Goal: Transaction & Acquisition: Purchase product/service

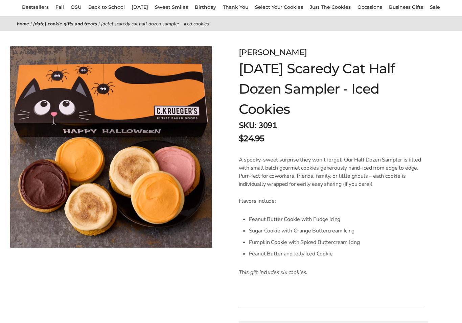
scroll to position [65, 0]
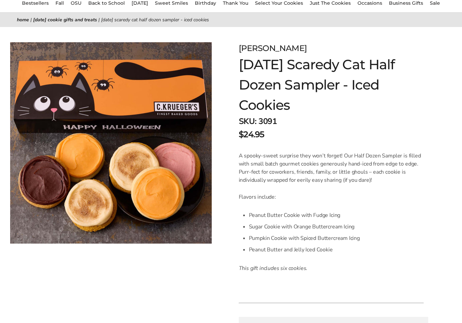
click at [427, 237] on form "C.KRUEGER'S Halloween Scaredy Cat Half Dozen Sampler - Iced Cookies SKU: 3091 $…" at bounding box center [333, 259] width 189 height 434
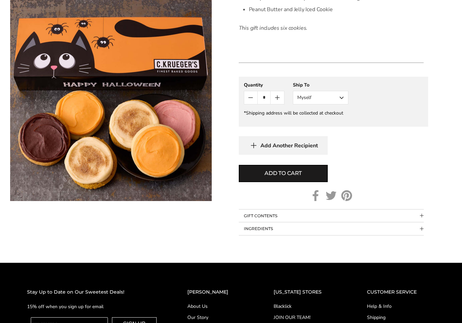
scroll to position [305, 0]
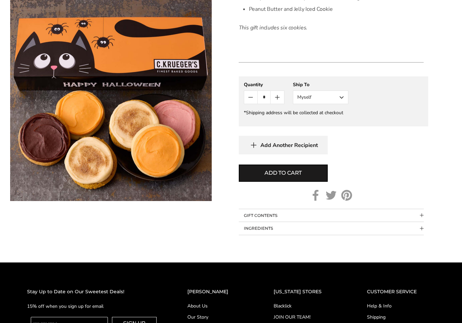
click at [277, 174] on span "Add to cart" at bounding box center [282, 173] width 37 height 8
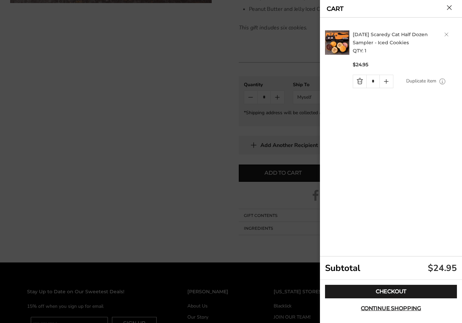
click at [388, 311] on span "Continue shopping" at bounding box center [391, 308] width 60 height 5
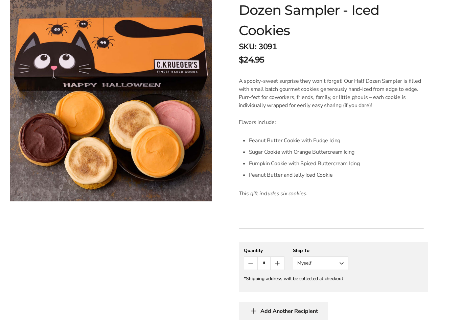
scroll to position [139, 0]
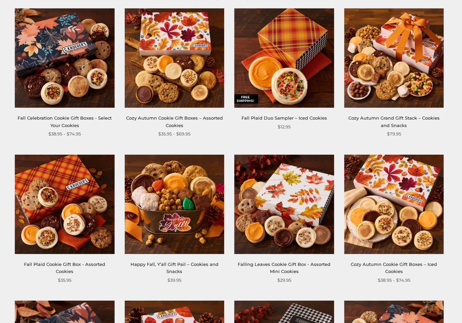
scroll to position [140, 0]
click at [395, 230] on img at bounding box center [393, 204] width 99 height 99
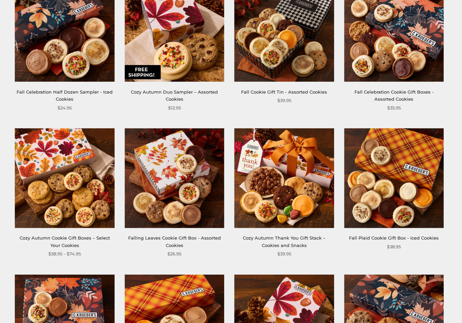
scroll to position [459, 0]
click at [402, 193] on img at bounding box center [393, 177] width 99 height 99
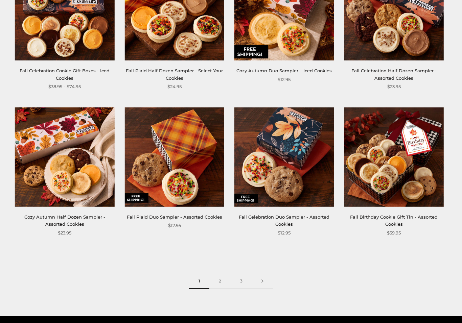
scroll to position [773, 0]
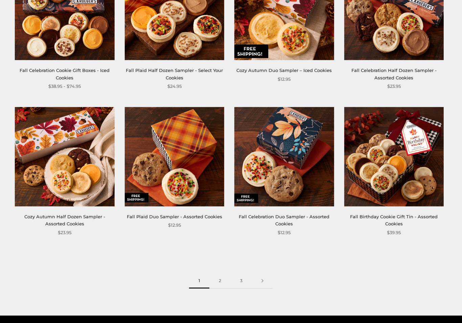
click at [222, 274] on link "2" at bounding box center [219, 280] width 21 height 15
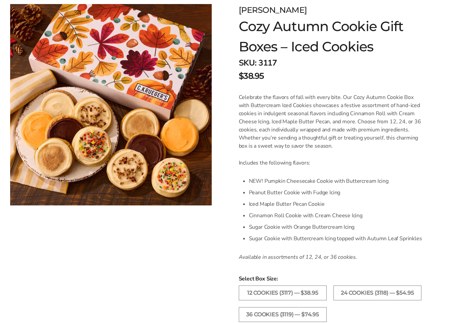
scroll to position [105, 0]
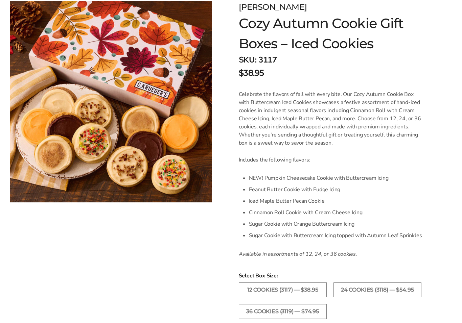
click at [381, 270] on form "C.KRUEGER'S Cozy Autumn Cookie Gift Boxes – Iced Cookies SKU: 3117 $38.95 / Cel…" at bounding box center [333, 255] width 189 height 508
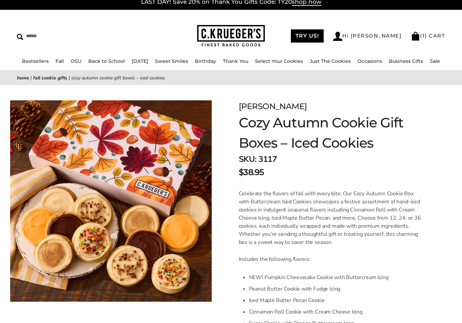
scroll to position [0, 0]
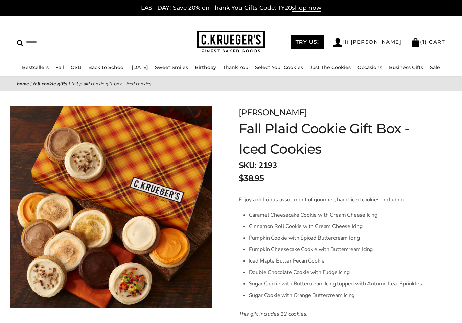
click at [417, 215] on li "Caramel Cheesecake Cookie with Cream Cheese Icing" at bounding box center [336, 214] width 175 height 11
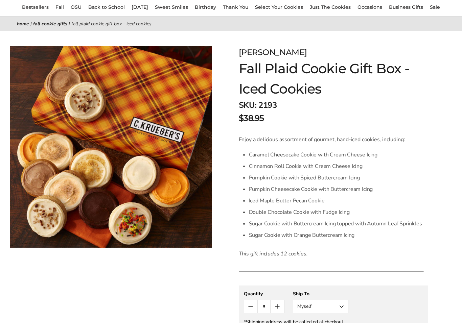
scroll to position [65, 0]
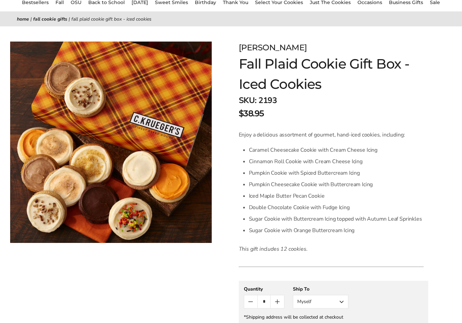
click at [413, 217] on li "Sugar Cookie with Buttercream Icing topped with Autumn Leaf Sprinkles" at bounding box center [336, 218] width 175 height 11
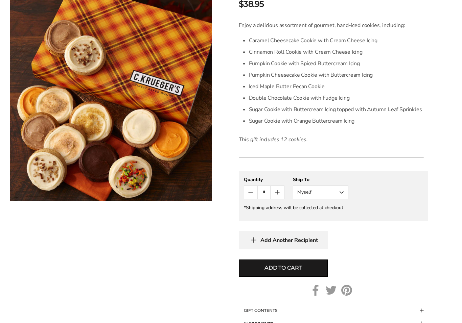
click at [286, 267] on span "Add to cart" at bounding box center [282, 268] width 37 height 8
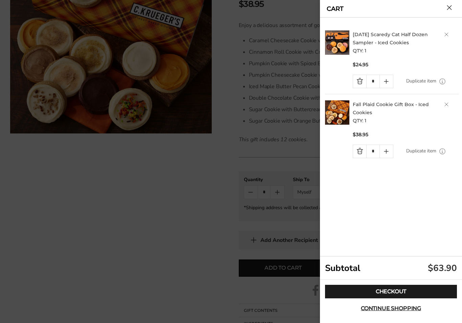
click at [358, 82] on link "Quantity minus button" at bounding box center [359, 81] width 13 height 13
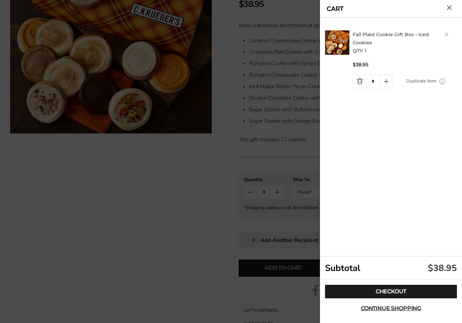
click at [394, 311] on span "Continue shopping" at bounding box center [391, 308] width 60 height 5
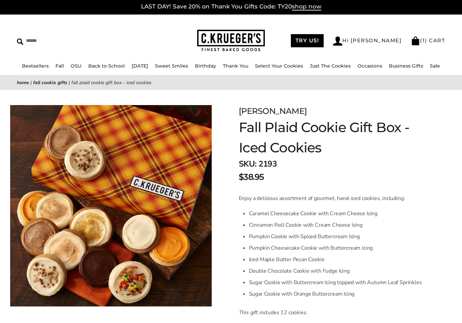
scroll to position [1, 0]
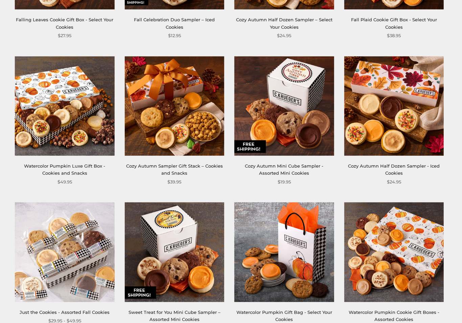
scroll to position [239, 0]
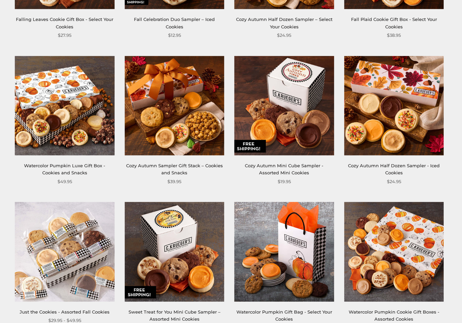
click at [407, 143] on img at bounding box center [393, 105] width 99 height 99
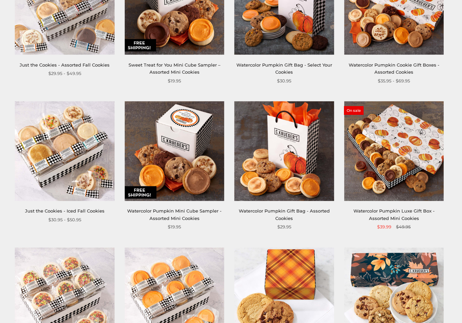
scroll to position [486, 0]
click at [82, 171] on img at bounding box center [64, 150] width 99 height 99
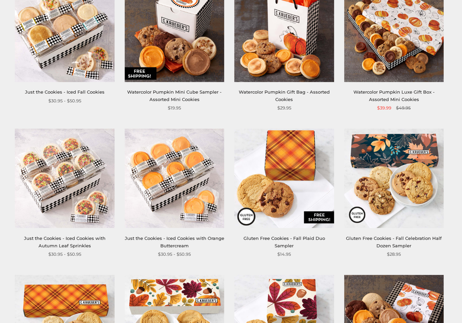
scroll to position [606, 0]
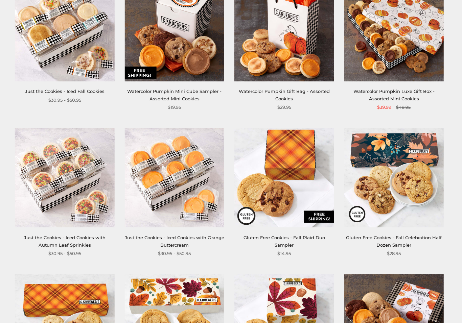
click at [182, 201] on img at bounding box center [174, 177] width 99 height 99
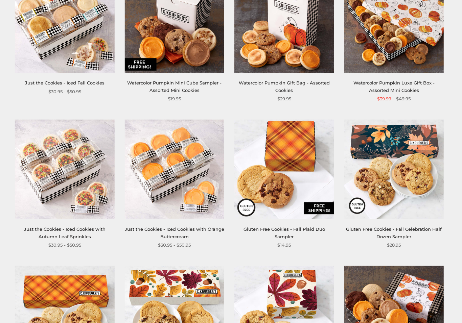
click at [81, 221] on div "Just the Cookies - Iced Cookies with Autumn Leaf Sprinkles $30.95 - $50.95" at bounding box center [64, 184] width 99 height 129
click at [77, 194] on img at bounding box center [64, 169] width 99 height 99
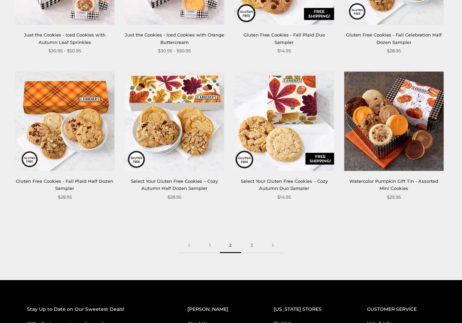
scroll to position [808, 0]
click at [253, 238] on link "3" at bounding box center [251, 245] width 21 height 15
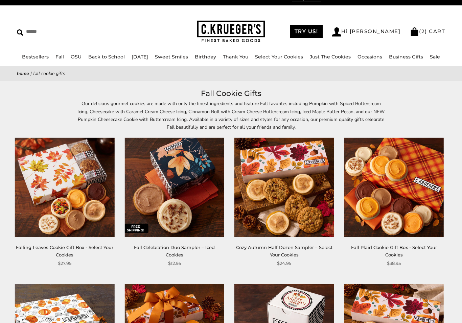
scroll to position [10, 0]
click at [63, 235] on img at bounding box center [64, 187] width 99 height 99
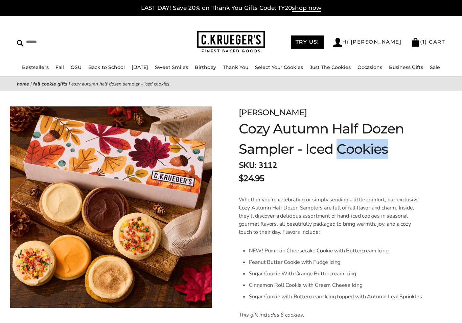
click at [433, 147] on div "[PERSON_NAME] Cozy Autumn Half Dozen Sampler - Iced Cookies SKU: 3112 $24.95 / …" at bounding box center [342, 310] width 240 height 439
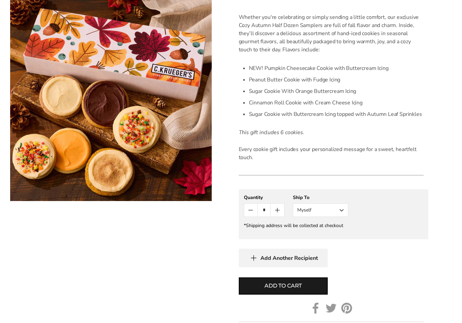
scroll to position [183, 0]
click at [276, 287] on span "Add to cart" at bounding box center [282, 286] width 37 height 8
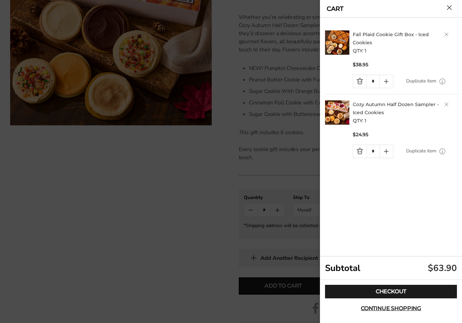
click at [173, 170] on div at bounding box center [231, 161] width 462 height 323
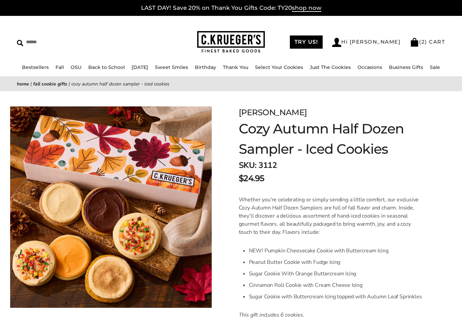
scroll to position [0, 0]
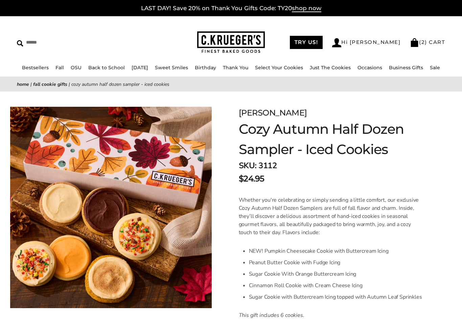
click at [244, 90] on div "Home | Fall Cookie Gifts | Cozy Autumn Half Dozen Sampler - Iced Cookies" at bounding box center [231, 84] width 462 height 15
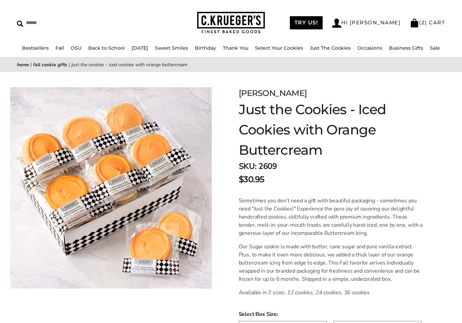
scroll to position [19, 0]
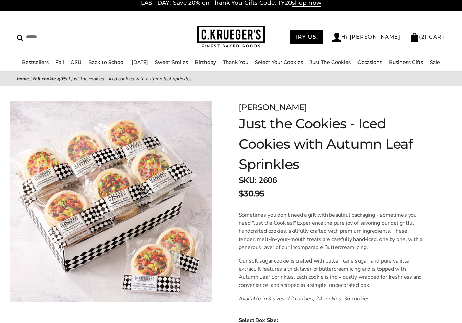
scroll to position [5, 0]
click at [182, 319] on div "Facebook Pinterest Twitter [PERSON_NAME] Just the Cookies - Iced Cookies with A…" at bounding box center [231, 320] width 462 height 468
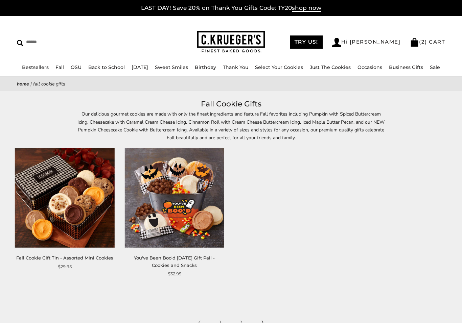
click at [184, 221] on img at bounding box center [174, 197] width 99 height 99
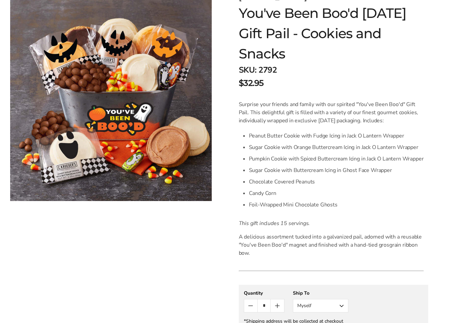
scroll to position [116, 0]
click at [427, 272] on form "[PERSON_NAME] You've Been Boo'd [DATE] Gift Pail - Cookies and Snacks SKU: 2792…" at bounding box center [333, 217] width 189 height 453
click at [393, 310] on div "**********" at bounding box center [333, 301] width 179 height 23
click at [394, 309] on div "**********" at bounding box center [333, 301] width 179 height 23
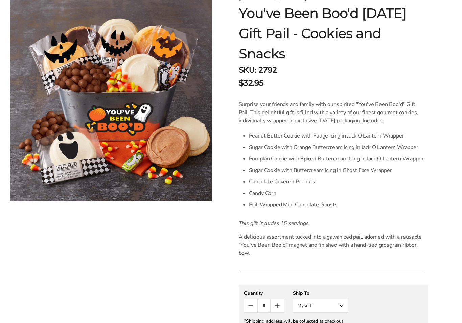
click at [394, 309] on div "**********" at bounding box center [333, 301] width 179 height 23
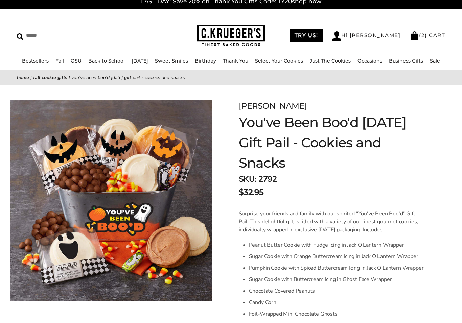
scroll to position [0, 0]
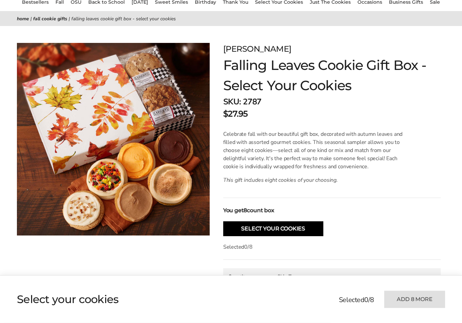
scroll to position [68, 0]
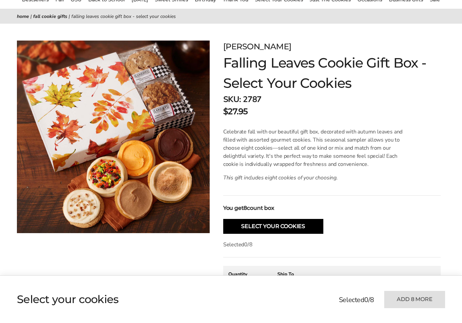
click at [309, 231] on button "Select Your Cookies" at bounding box center [273, 226] width 100 height 15
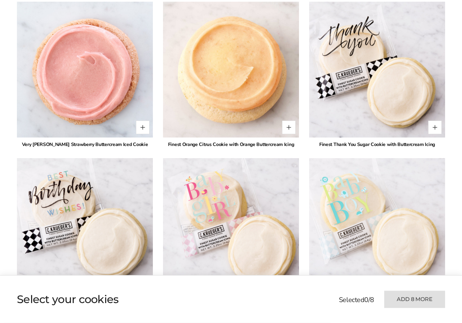
scroll to position [1526, 0]
click at [381, 259] on img at bounding box center [377, 226] width 136 height 136
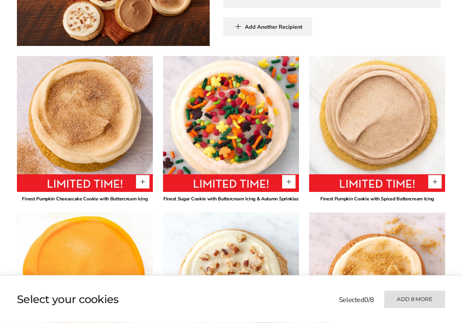
scroll to position [376, 0]
click at [144, 180] on button "Quantity button plus" at bounding box center [143, 182] width 14 height 14
type input "*"
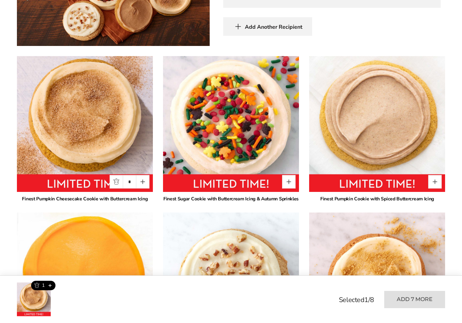
click at [436, 179] on button "Quantity button plus" at bounding box center [435, 182] width 14 height 14
type input "*"
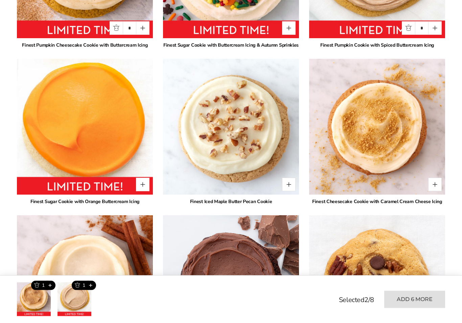
scroll to position [530, 0]
click at [145, 184] on button "Quantity button plus" at bounding box center [143, 185] width 14 height 14
type input "*"
click at [435, 182] on button "Quantity button plus" at bounding box center [435, 185] width 14 height 14
type input "*"
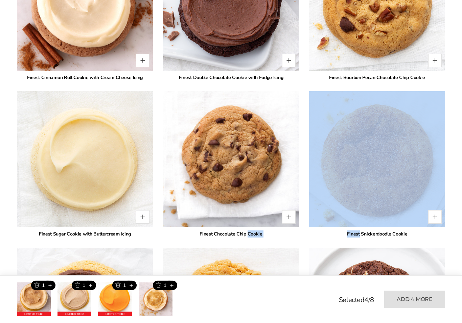
scroll to position [810, 0]
click at [428, 237] on div "Finest Snickerdoodle Cookie" at bounding box center [377, 234] width 136 height 7
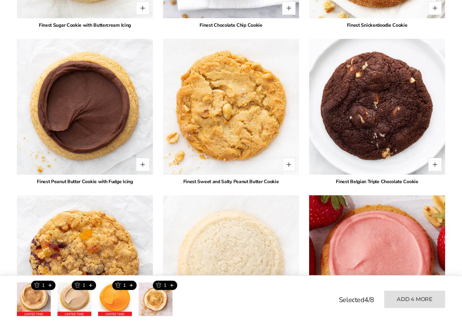
scroll to position [1019, 0]
click at [140, 163] on button "Quantity button plus" at bounding box center [143, 165] width 14 height 14
type input "*"
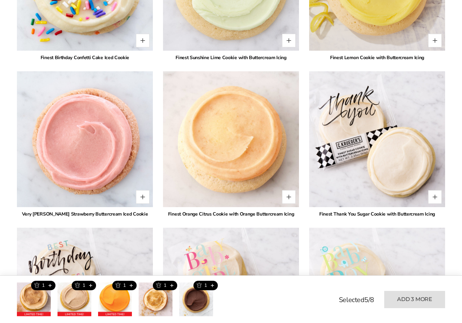
scroll to position [1456, 0]
click at [289, 197] on button "Quantity button plus" at bounding box center [289, 198] width 14 height 14
type input "*"
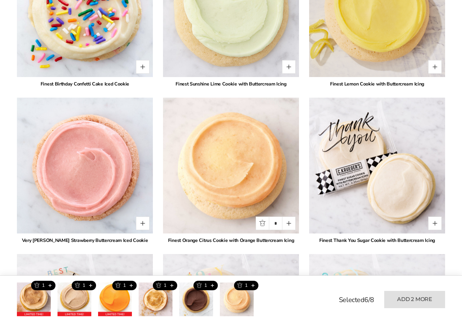
scroll to position [1430, 0]
click at [324, 217] on img at bounding box center [377, 166] width 136 height 136
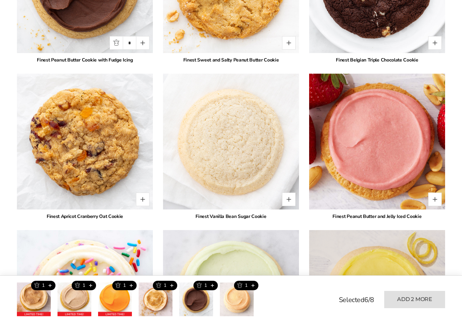
scroll to position [1141, 0]
click at [139, 198] on button "Quantity button plus" at bounding box center [143, 200] width 14 height 14
type input "*"
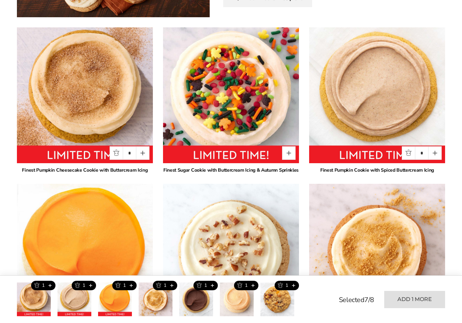
scroll to position [404, 0]
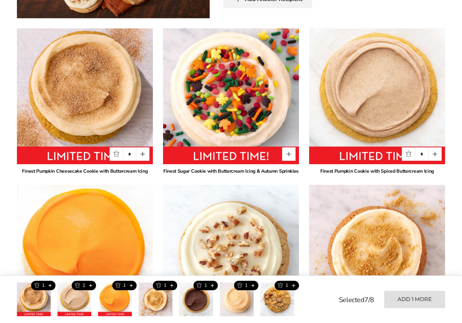
click at [281, 204] on img at bounding box center [231, 253] width 136 height 136
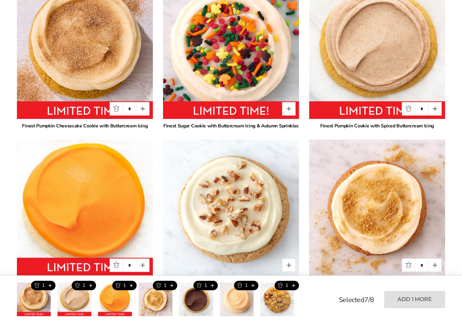
scroll to position [445, 0]
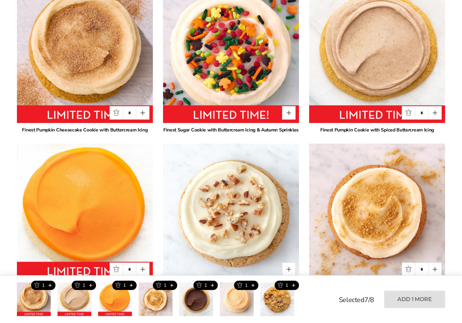
click at [145, 114] on button "Quantity button plus" at bounding box center [143, 113] width 14 height 14
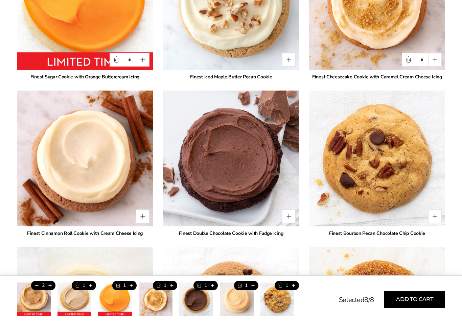
scroll to position [657, 0]
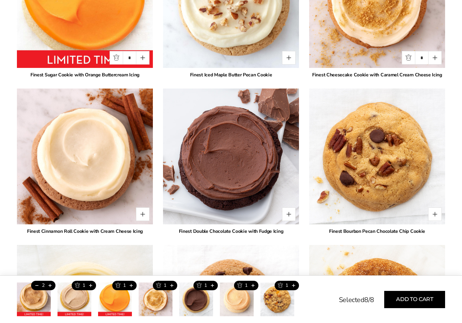
click at [415, 308] on button "Add to cart" at bounding box center [414, 299] width 61 height 17
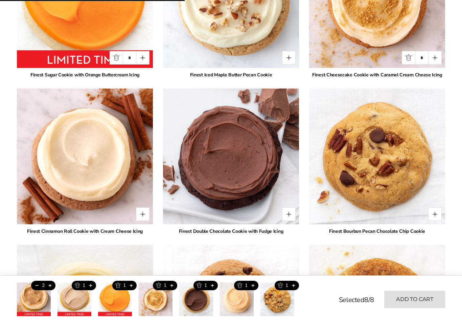
type input "*"
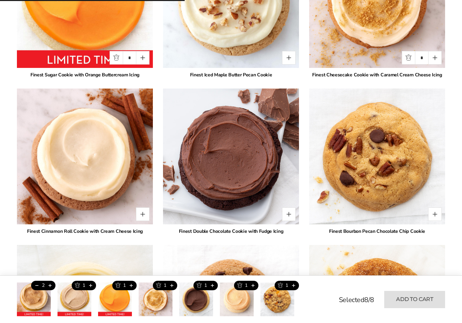
type input "*"
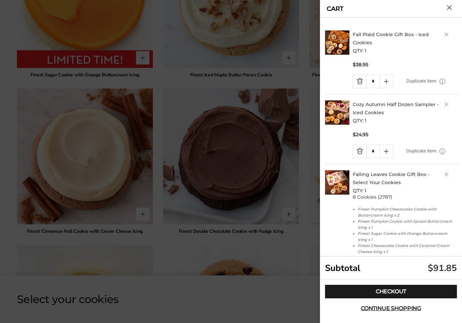
click at [360, 151] on link "Quantity minus button" at bounding box center [359, 151] width 13 height 13
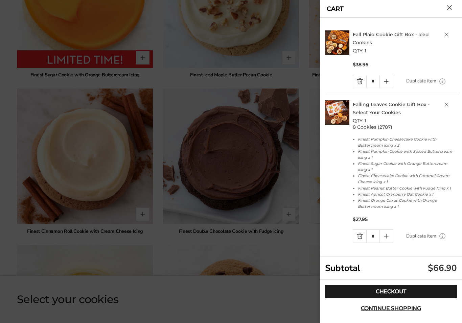
click at [372, 36] on link "Fall Plaid Cookie Gift Box - Iced Cookies" at bounding box center [391, 38] width 76 height 14
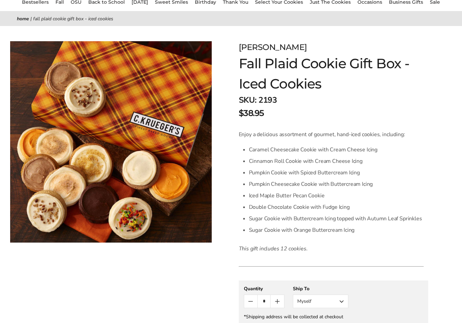
scroll to position [66, 0]
click at [398, 267] on hr at bounding box center [331, 266] width 185 height 1
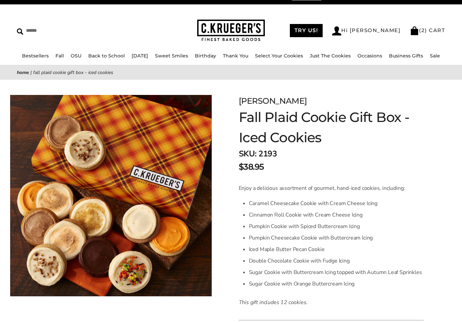
scroll to position [0, 0]
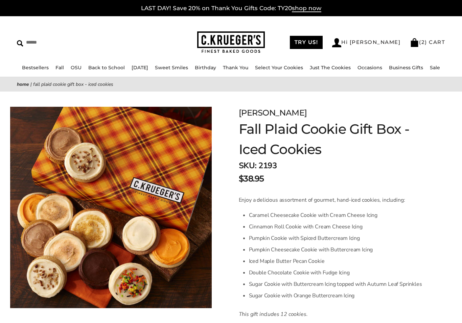
click at [414, 43] on img at bounding box center [414, 42] width 9 height 9
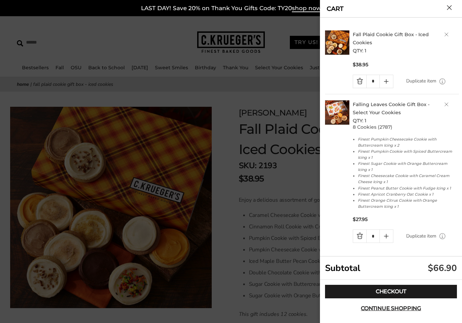
click at [389, 239] on icon "Quantity plus button" at bounding box center [386, 236] width 8 height 8
click at [357, 80] on link "Quantity minus button" at bounding box center [359, 81] width 13 height 13
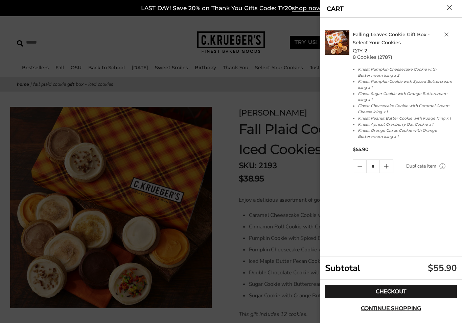
click at [394, 293] on link "Checkout" at bounding box center [391, 292] width 132 height 14
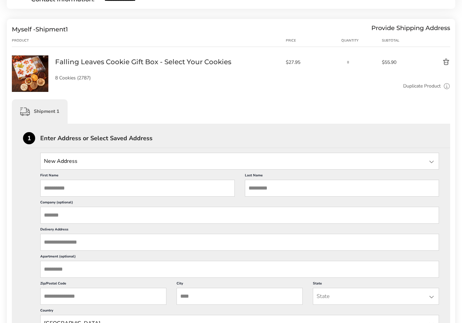
scroll to position [110, 0]
click at [84, 185] on input "First Name" at bounding box center [137, 188] width 194 height 17
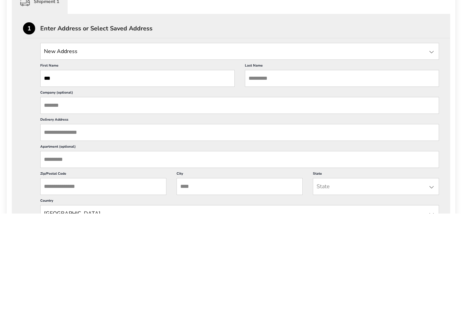
type input "****"
type input "******"
click at [89, 234] on input "Delivery Address" at bounding box center [239, 242] width 398 height 17
type input "**"
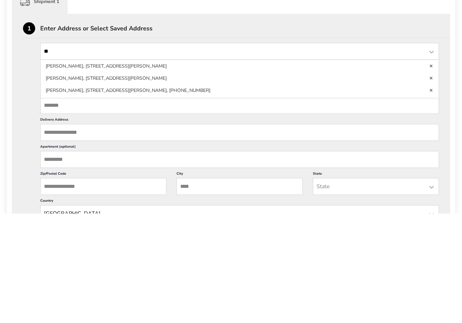
type input "**********"
type input "**"
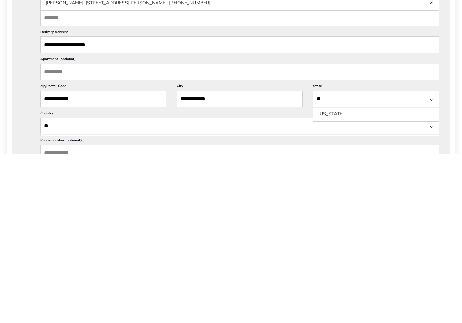
scroll to position [139, 0]
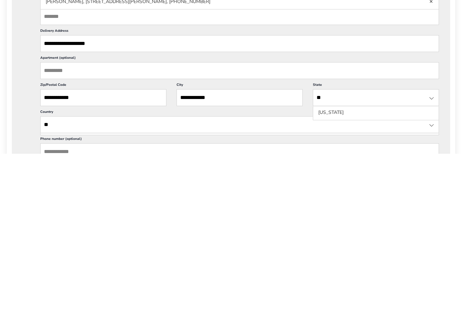
click at [91, 259] on input "**********" at bounding box center [103, 267] width 126 height 17
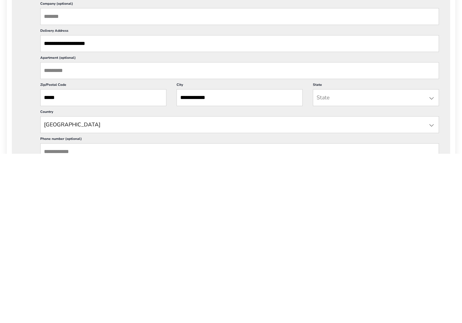
type input "*****"
click at [436, 259] on input "**" at bounding box center [376, 267] width 126 height 17
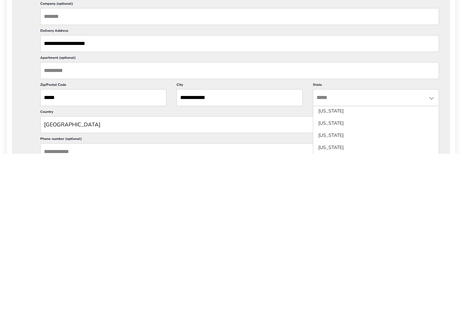
scroll to position [464, 0]
click at [336, 286] on li "Ohio" at bounding box center [375, 292] width 125 height 12
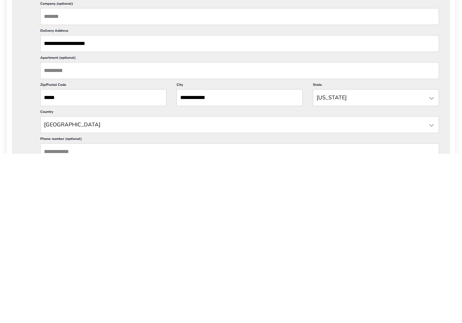
scroll to position [308, 0]
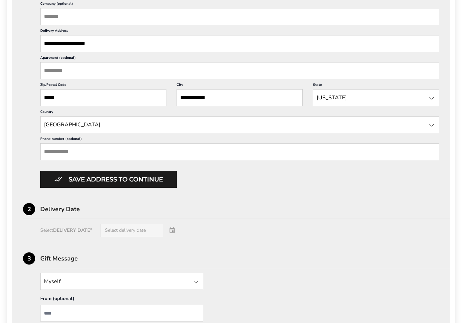
click at [69, 160] on input "Phone number (optional)" at bounding box center [239, 151] width 398 height 17
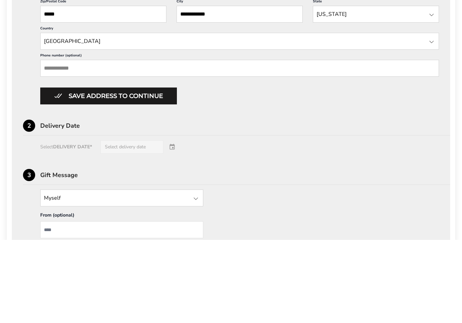
type input "**********"
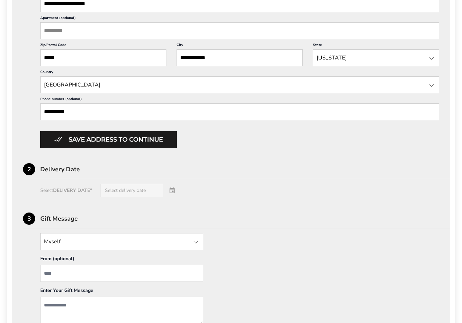
scroll to position [348, 0]
click at [177, 198] on div "Select DELIVERY DATE* Select delivery date" at bounding box center [231, 191] width 416 height 14
click at [155, 198] on div "Select DELIVERY DATE* Select delivery date" at bounding box center [231, 191] width 416 height 14
click at [78, 198] on div "Select DELIVERY DATE* Select delivery date" at bounding box center [231, 191] width 416 height 14
click at [125, 198] on div "Select DELIVERY DATE* Select delivery date" at bounding box center [231, 191] width 416 height 14
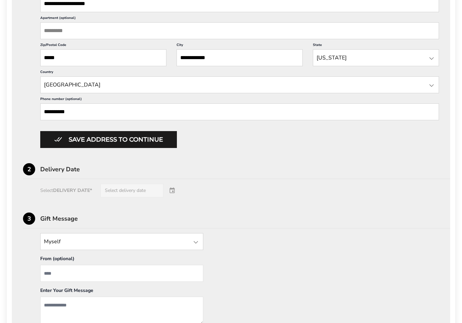
click at [169, 198] on div "Select DELIVERY DATE* Select delivery date" at bounding box center [231, 191] width 416 height 14
click at [157, 148] on button "Save address to continue" at bounding box center [108, 139] width 137 height 17
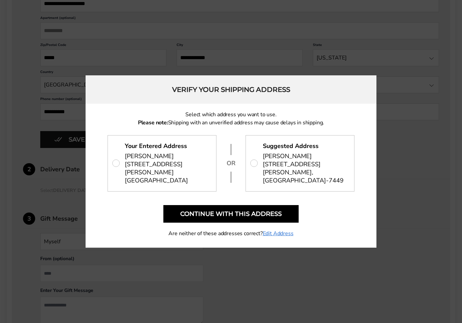
click at [232, 211] on button "Continue with this address" at bounding box center [230, 214] width 135 height 18
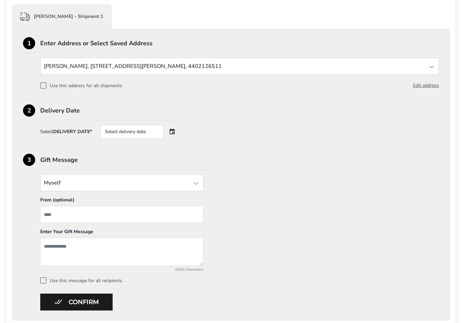
scroll to position [204, 0]
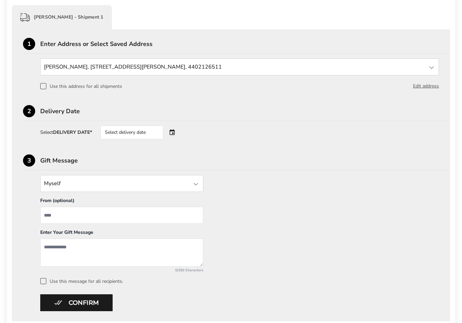
click at [176, 134] on div "Select delivery date" at bounding box center [141, 133] width 82 height 14
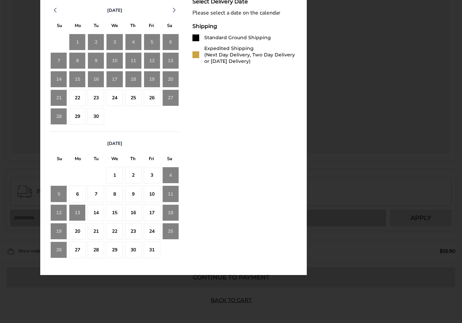
scroll to position [375, 0]
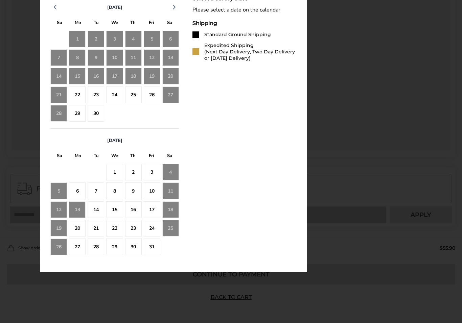
click at [131, 211] on div "16" at bounding box center [133, 209] width 17 height 17
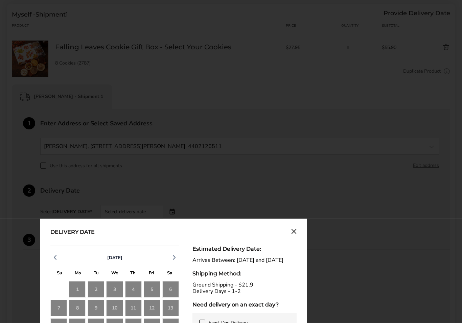
scroll to position [117, 0]
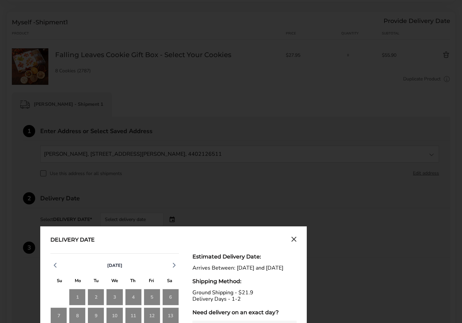
click at [294, 240] on icon "Close calendar" at bounding box center [294, 239] width 4 height 4
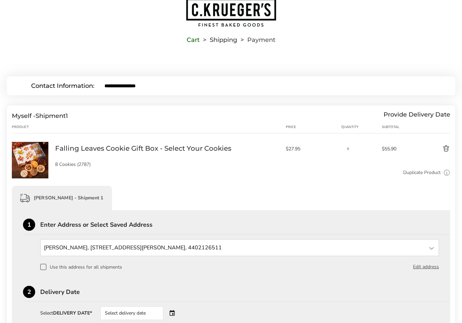
scroll to position [0, 0]
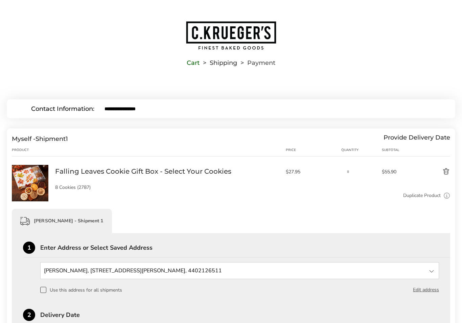
click at [440, 180] on div "Falling Leaves Cookie Gift Box - Select Your Cookies Sold out 8 Cookies (2787) …" at bounding box center [252, 183] width 395 height 37
click at [447, 170] on button "Delete product" at bounding box center [431, 172] width 37 height 8
